Goal: Information Seeking & Learning: Learn about a topic

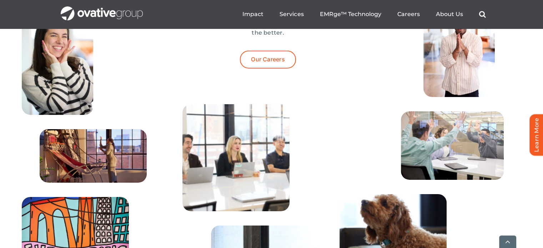
scroll to position [2367, 0]
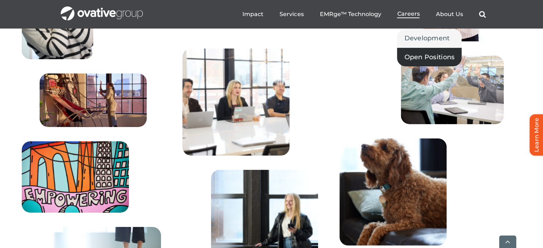
click at [418, 56] on span "Open Positions" at bounding box center [429, 57] width 50 height 10
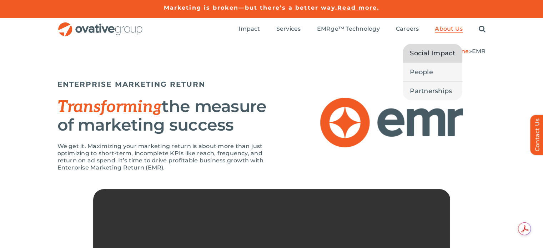
click at [429, 55] on span "Social Impact" at bounding box center [432, 53] width 45 height 10
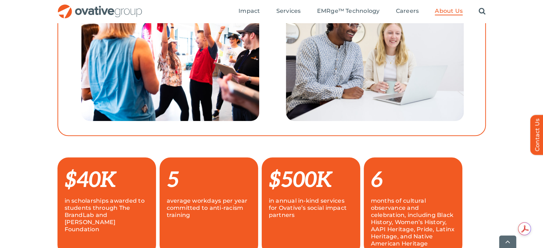
scroll to position [55, 0]
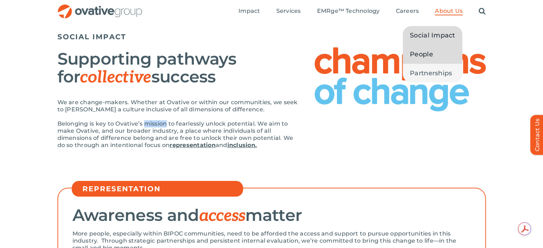
click at [419, 60] on link "People" at bounding box center [433, 54] width 60 height 19
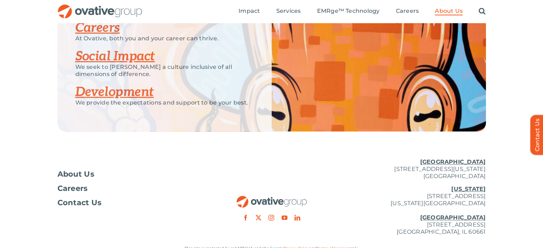
scroll to position [979, 0]
click at [67, 176] on span "About Us" at bounding box center [75, 174] width 37 height 7
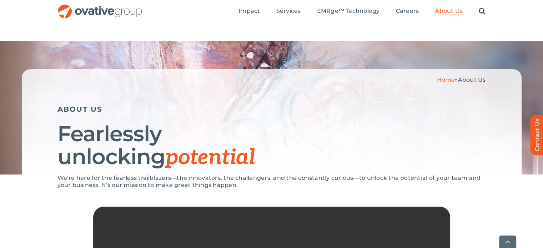
scroll to position [859, 0]
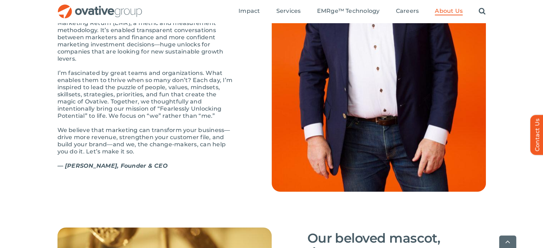
click at [158, 120] on p "I’m fascinated by great teams and organizations. What enables them to thrive wh…" at bounding box center [146, 95] width 178 height 50
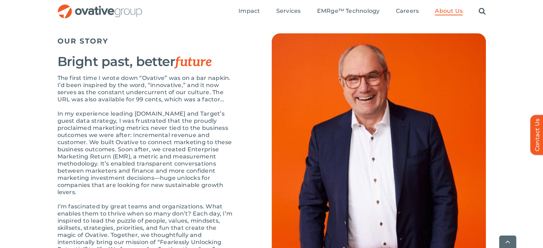
scroll to position [746, 0]
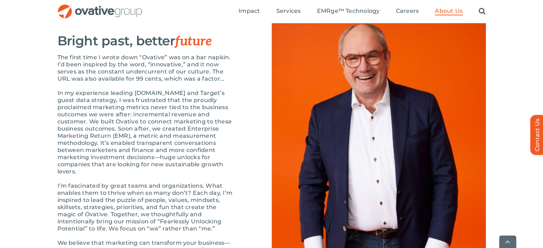
click at [158, 126] on p "In my experience leading [DOMAIN_NAME] and Target’s guest data strategy, I was …" at bounding box center [146, 133] width 178 height 86
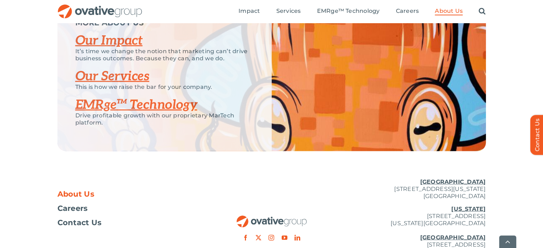
scroll to position [1490, 0]
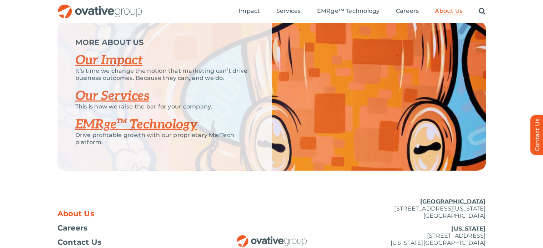
click at [113, 68] on link "Our Impact" at bounding box center [108, 60] width 67 height 16
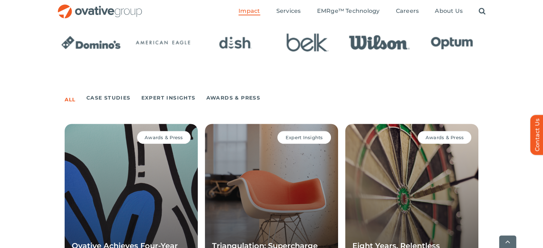
scroll to position [425, 0]
click at [118, 99] on link "Case Studies" at bounding box center [108, 98] width 44 height 10
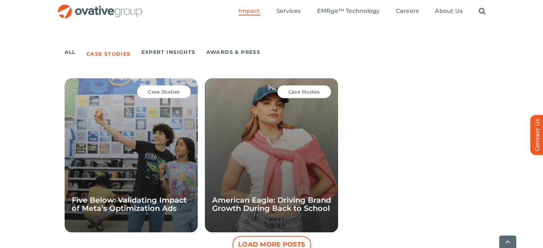
scroll to position [478, 0]
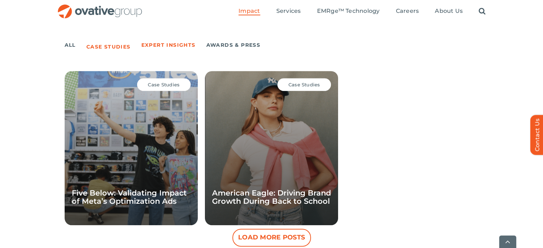
click at [154, 43] on link "Expert Insights" at bounding box center [168, 45] width 54 height 10
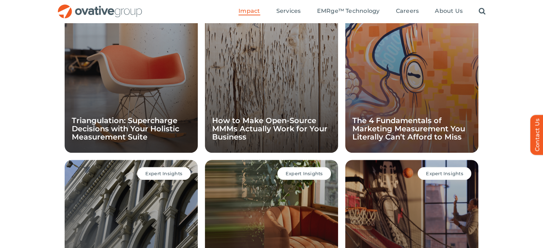
scroll to position [416, 0]
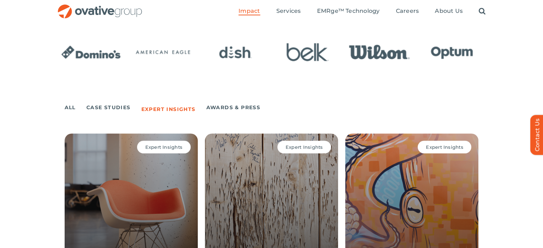
click at [201, 110] on ul "All Case Studies Expert Insights Awards & Press" at bounding box center [272, 107] width 414 height 13
click at [206, 109] on link "Awards & Press" at bounding box center [233, 107] width 54 height 10
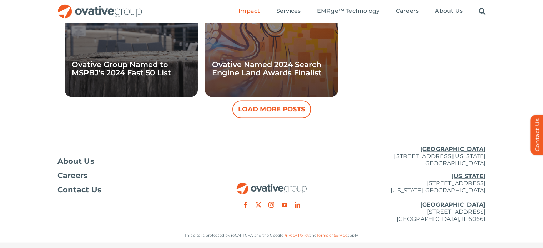
scroll to position [1252, 0]
click at [291, 110] on button "Load More Posts" at bounding box center [271, 110] width 79 height 18
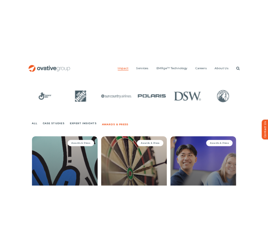
scroll to position [396, 0]
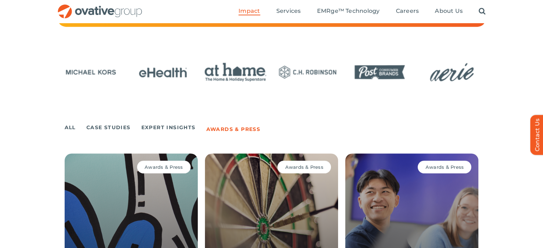
click at [188, 105] on div at bounding box center [271, 85] width 543 height 60
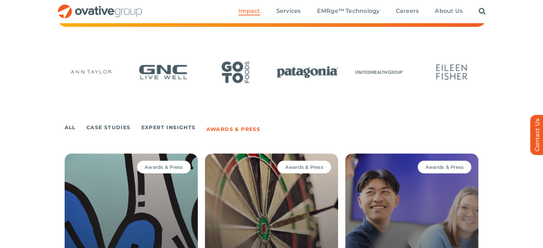
click at [315, 74] on img "22 / 24" at bounding box center [307, 72] width 67 height 28
